Goal: Ask a question: Seek information or help from site administrators or community

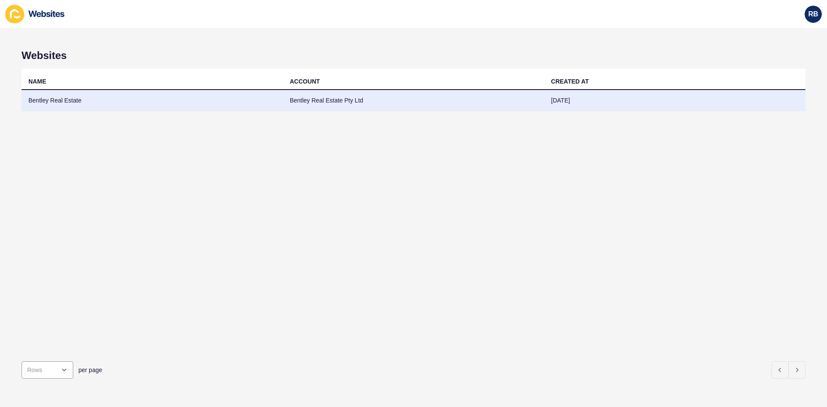
click at [43, 102] on td "Bentley Real Estate" at bounding box center [152, 100] width 261 height 21
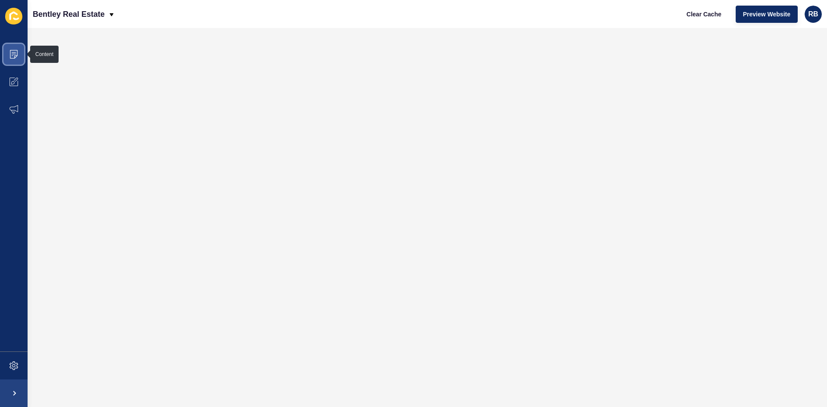
click at [14, 52] on icon at bounding box center [13, 54] width 9 height 9
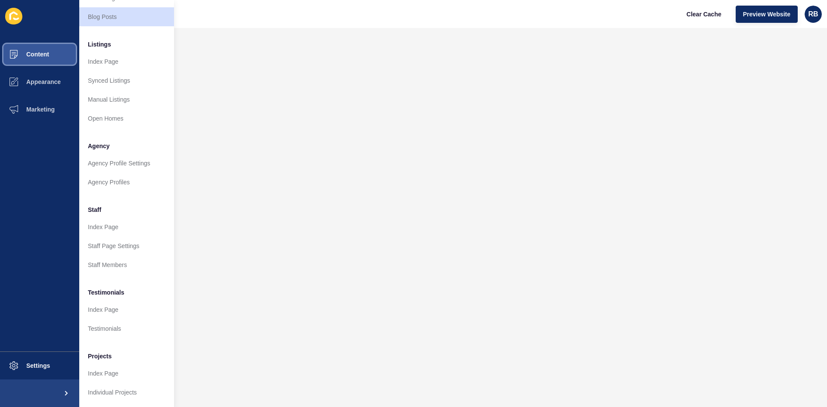
scroll to position [104, 0]
click at [102, 259] on link "Staff Members" at bounding box center [126, 264] width 95 height 19
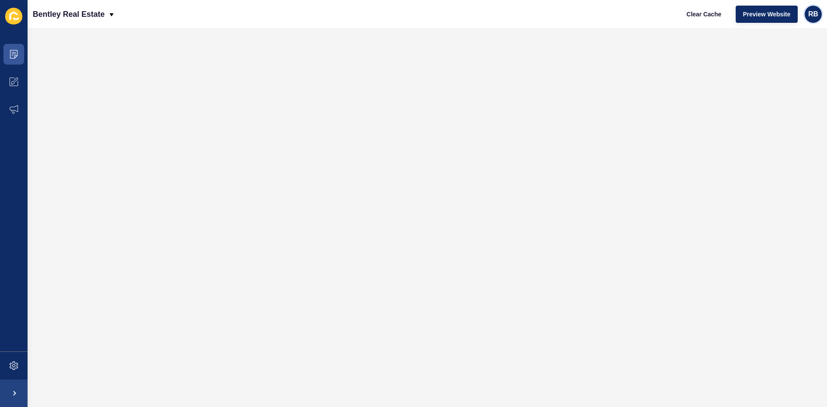
click at [809, 10] on span "RB" at bounding box center [813, 14] width 10 height 9
click at [786, 50] on link "Contact Support" at bounding box center [792, 52] width 63 height 19
